Goal: Task Accomplishment & Management: Use online tool/utility

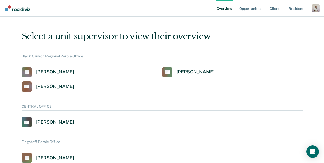
click at [316, 11] on div "Profile dropdown button" at bounding box center [316, 8] width 8 height 8
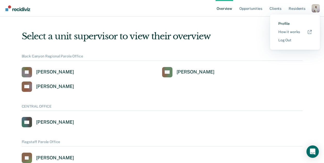
click at [294, 22] on link "Profile" at bounding box center [295, 23] width 33 height 4
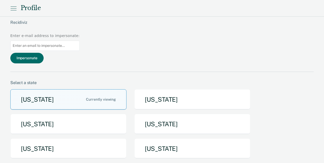
click at [80, 41] on input "Main chart and filter content" at bounding box center [44, 46] width 69 height 10
paste input "[PERSON_NAME][EMAIL_ADDRESS][PERSON_NAME][DOMAIN_NAME][US_STATE]"
type input "[PERSON_NAME][EMAIL_ADDRESS][PERSON_NAME][DOMAIN_NAME][US_STATE]"
click at [44, 53] on button "Impersonate" at bounding box center [26, 58] width 33 height 11
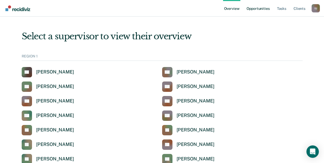
click at [260, 8] on link "Opportunities" at bounding box center [258, 8] width 25 height 17
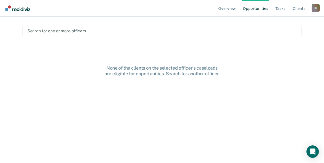
click at [129, 33] on div at bounding box center [162, 31] width 270 height 6
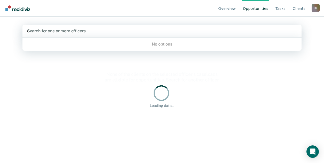
type input "[PERSON_NAME]"
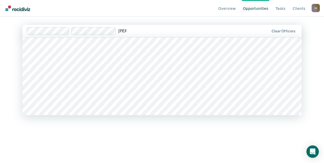
scroll to position [51, 0]
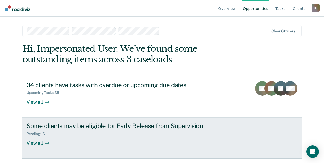
click at [165, 126] on div "Some clients may be eligible for Early Release from Supervision" at bounding box center [117, 125] width 181 height 7
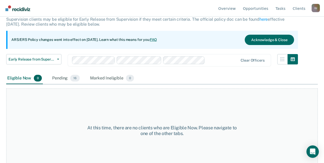
scroll to position [36, 0]
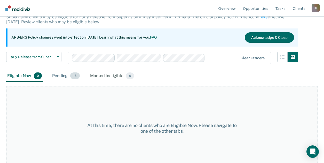
click at [70, 75] on div "Pending 16" at bounding box center [66, 75] width 30 height 11
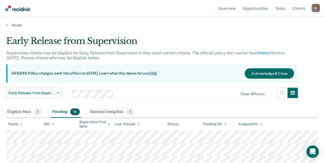
scroll to position [10, 0]
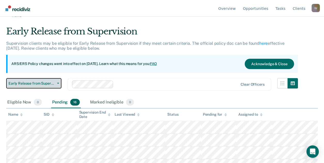
click at [19, 83] on span "Early Release from Supervision" at bounding box center [32, 83] width 47 height 4
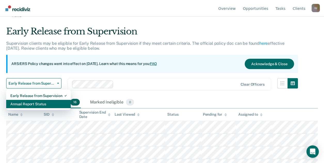
click at [24, 103] on div "Annual Report Status" at bounding box center [38, 104] width 56 height 8
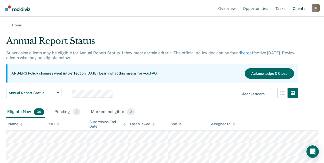
click at [295, 9] on link "Client s" at bounding box center [299, 8] width 15 height 17
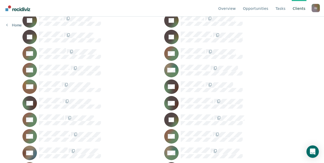
scroll to position [674, 0]
